Goal: Information Seeking & Learning: Learn about a topic

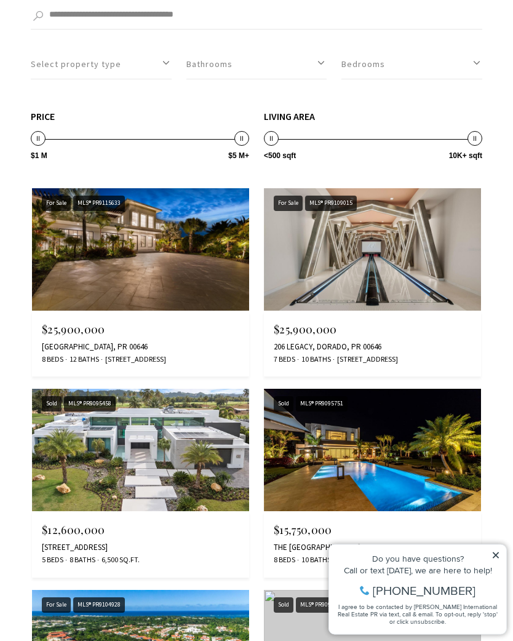
scroll to position [1076, 0]
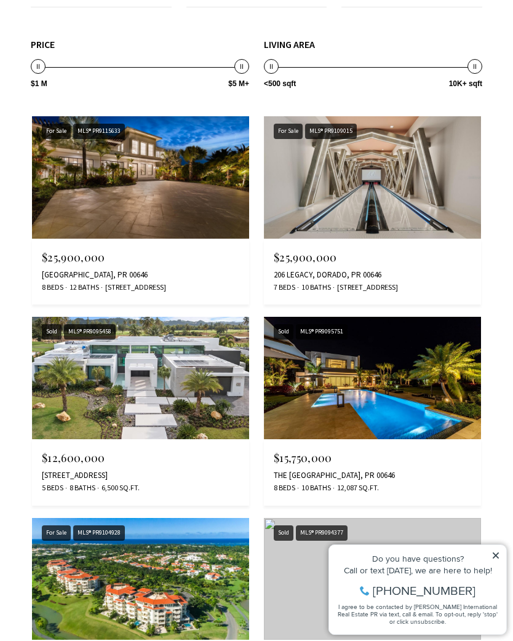
click at [499, 554] on icon at bounding box center [496, 556] width 6 height 6
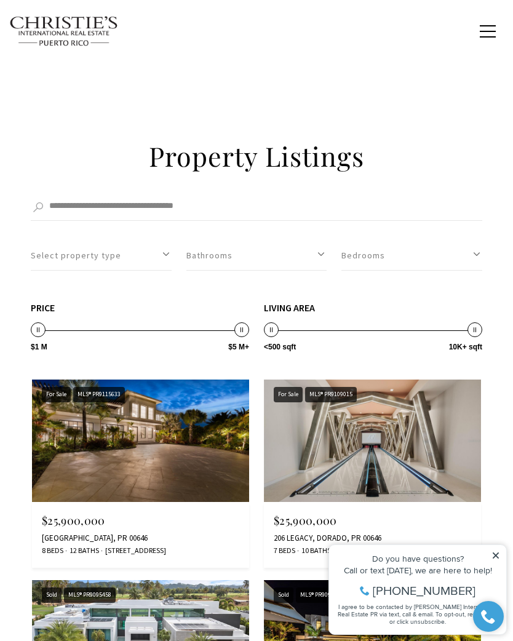
scroll to position [806, 0]
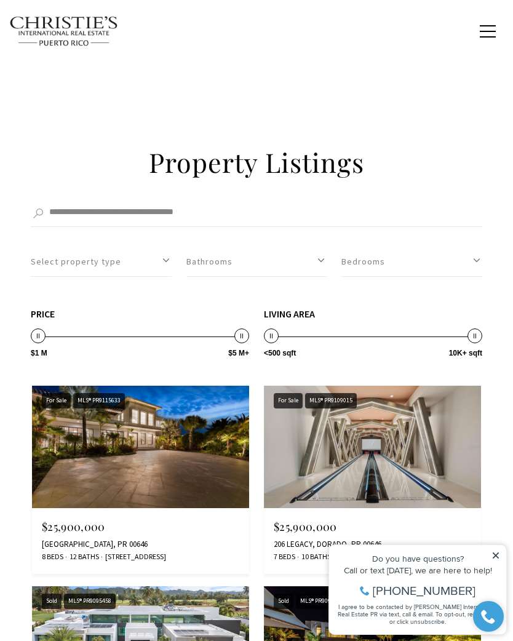
click at [382, 247] on button "Bedrooms" at bounding box center [412, 262] width 141 height 30
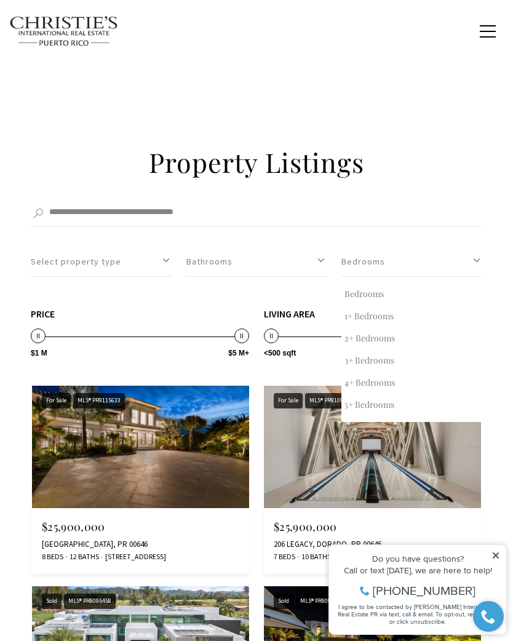
click at [358, 350] on button "3+ Bedrooms" at bounding box center [412, 361] width 141 height 22
select select "*"
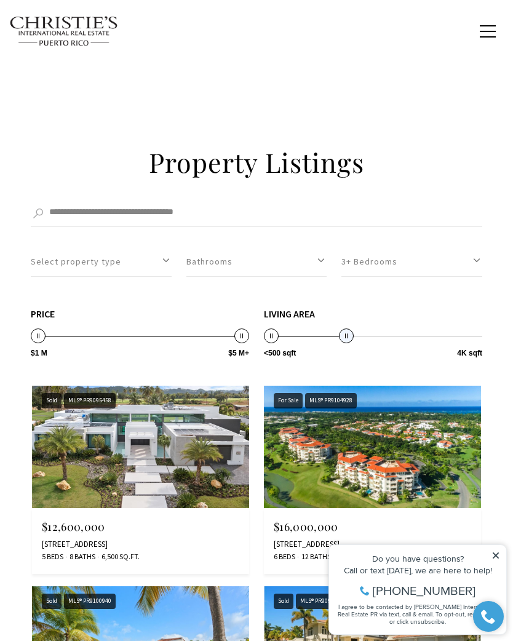
type input "********"
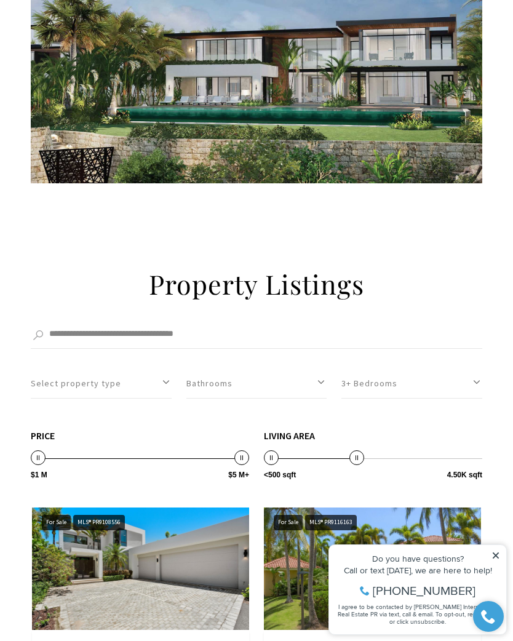
scroll to position [738, 0]
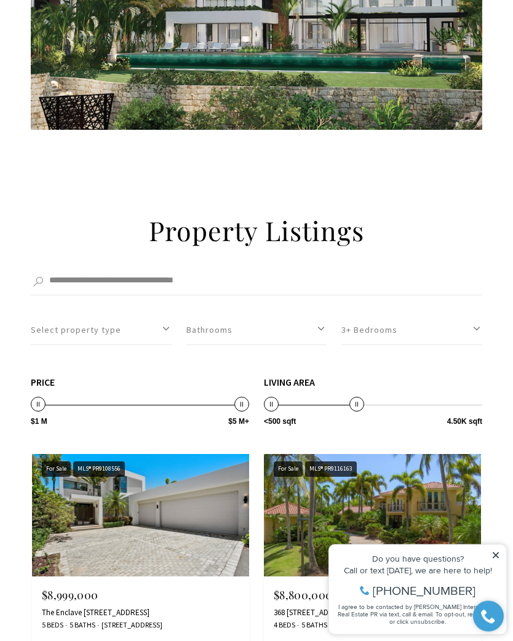
click at [376, 316] on button "3+ Bedrooms" at bounding box center [412, 331] width 141 height 30
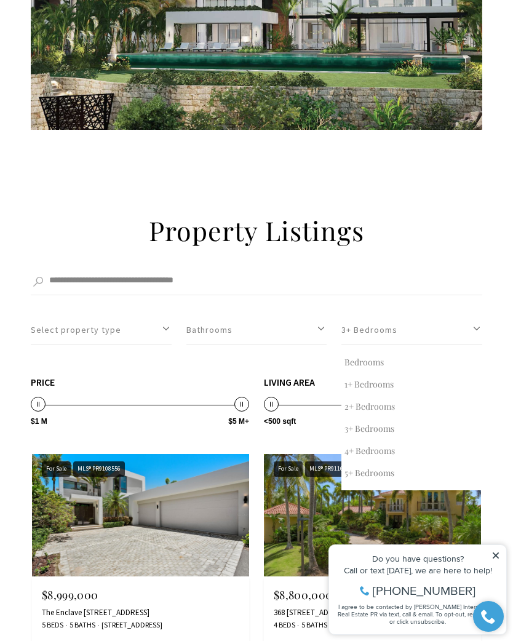
click at [371, 374] on button "1+ Bedrooms" at bounding box center [412, 385] width 141 height 22
select select "*"
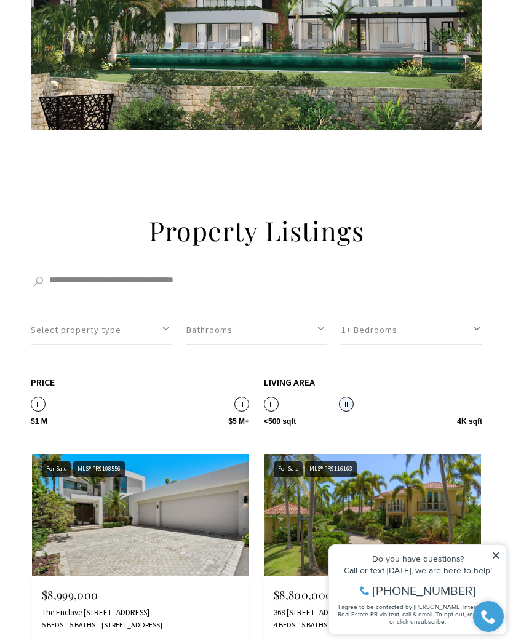
type input "********"
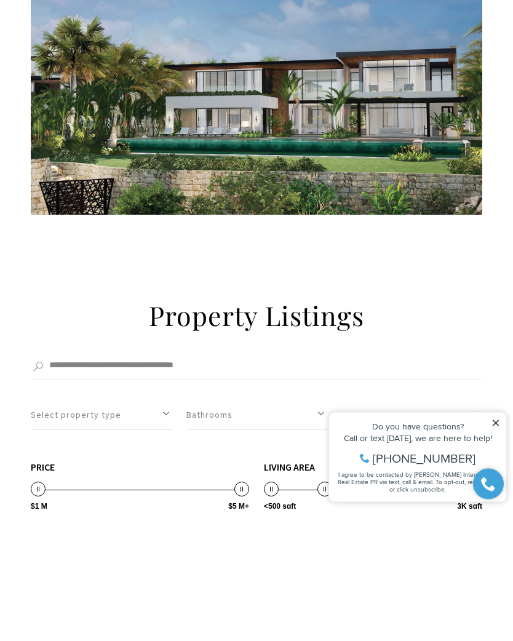
scroll to position [777, 0]
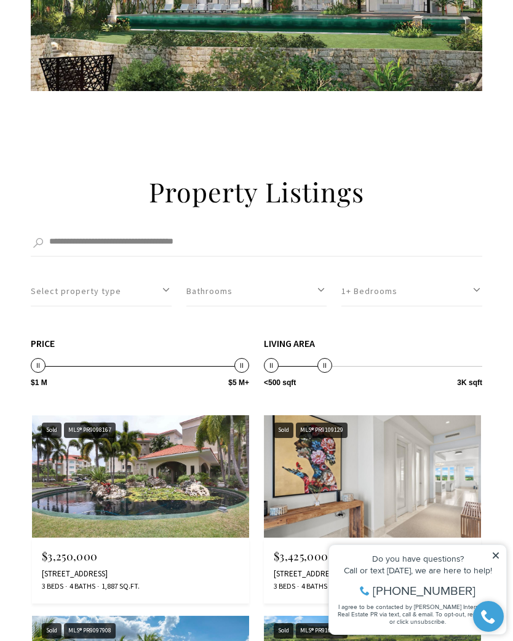
click at [89, 276] on button "Select property type" at bounding box center [101, 291] width 141 height 30
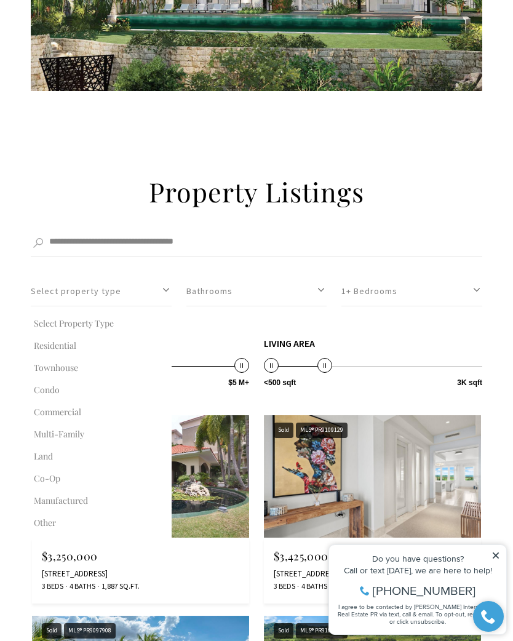
click at [58, 379] on button "Condo" at bounding box center [101, 390] width 141 height 22
select select "**********"
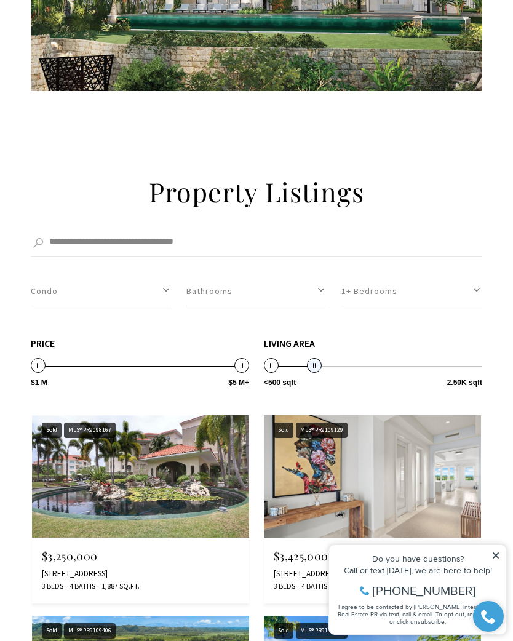
type input "********"
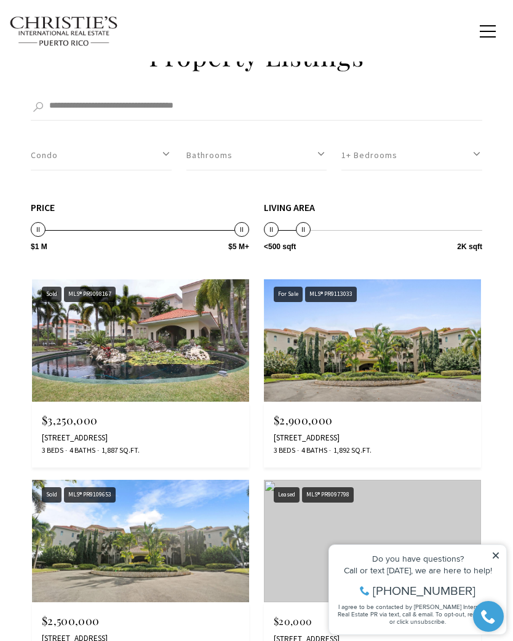
scroll to position [865, 0]
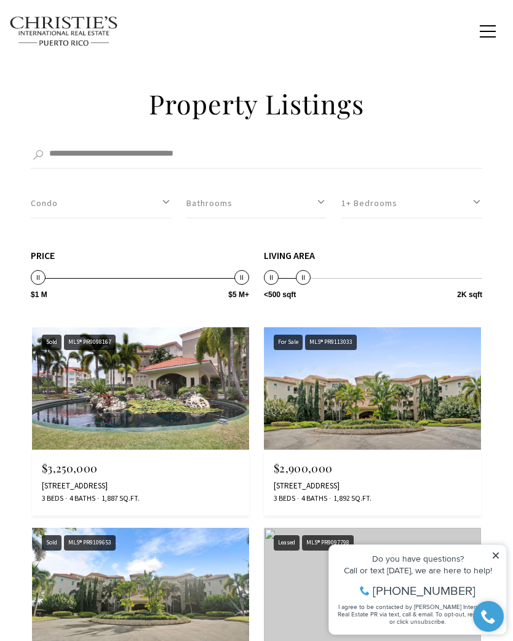
click at [401, 336] on img at bounding box center [372, 389] width 217 height 123
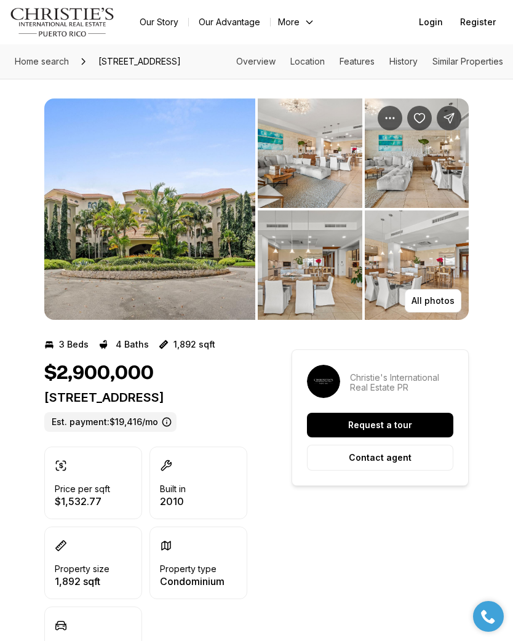
click at [113, 207] on img "View image gallery" at bounding box center [149, 209] width 211 height 222
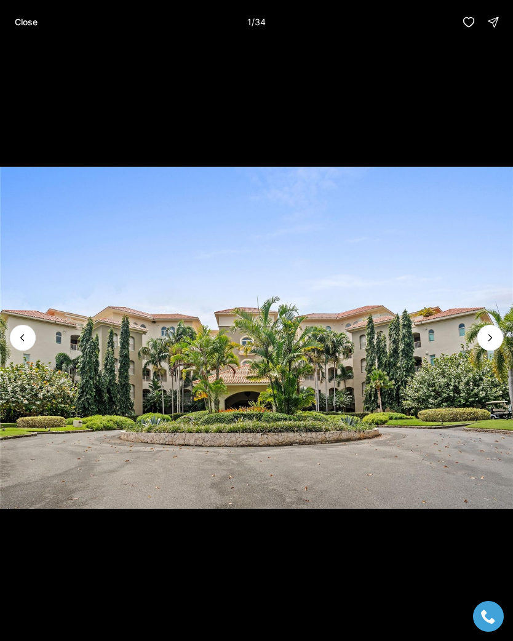
click at [124, 222] on img "1 of 34" at bounding box center [256, 337] width 513 height 449
